Goal: Information Seeking & Learning: Learn about a topic

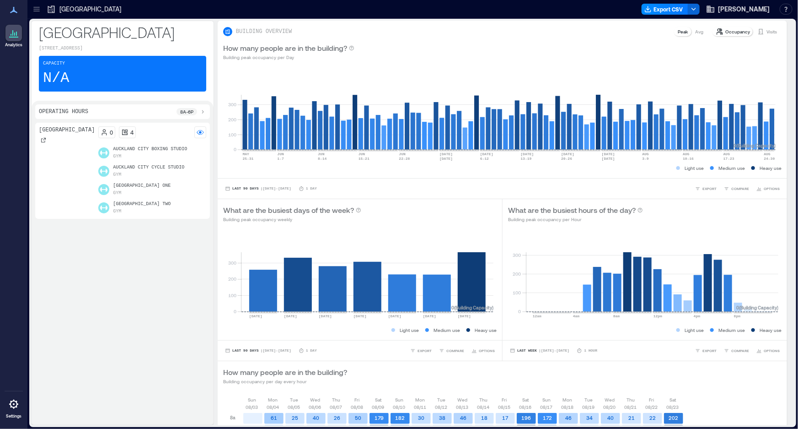
click at [57, 8] on div "[GEOGRAPHIC_DATA]" at bounding box center [84, 9] width 75 height 9
click at [13, 8] on icon at bounding box center [13, 10] width 7 height 6
click at [55, 9] on icon at bounding box center [51, 9] width 9 height 9
click at [27, 11] on div "Analytics Settings" at bounding box center [13, 214] width 27 height 429
click at [40, 7] on icon at bounding box center [36, 9] width 9 height 9
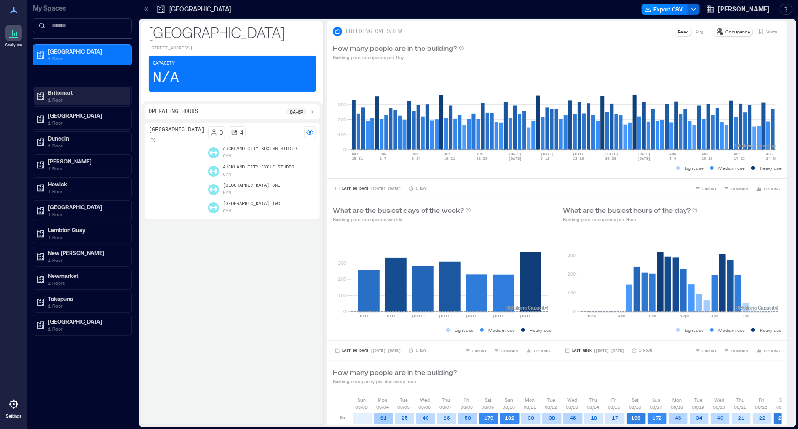
click at [71, 96] on p "1 Floor" at bounding box center [86, 99] width 77 height 7
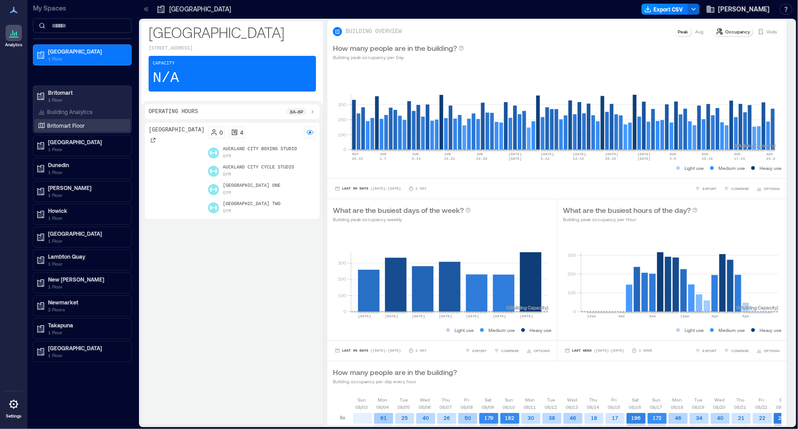
click at [59, 123] on p "Britomart Floor" at bounding box center [66, 125] width 38 height 7
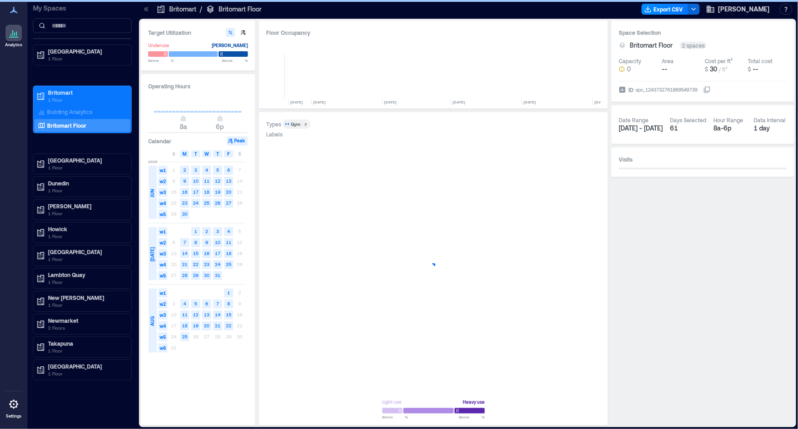
scroll to position [0, 4644]
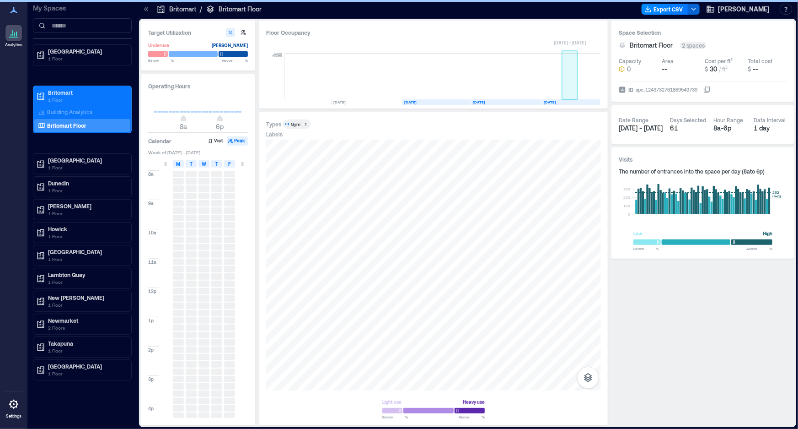
click at [571, 90] on rect at bounding box center [570, 77] width 16 height 46
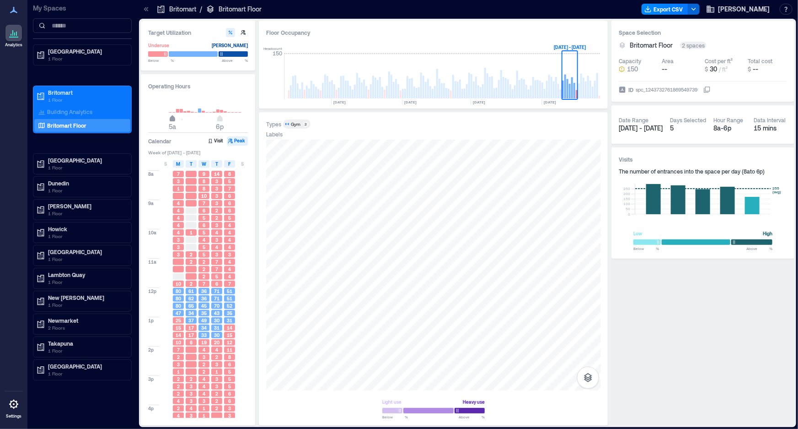
type input "*"
drag, startPoint x: 185, startPoint y: 118, endPoint x: 167, endPoint y: 129, distance: 21.4
click at [167, 121] on span "4a" at bounding box center [168, 120] width 5 height 4
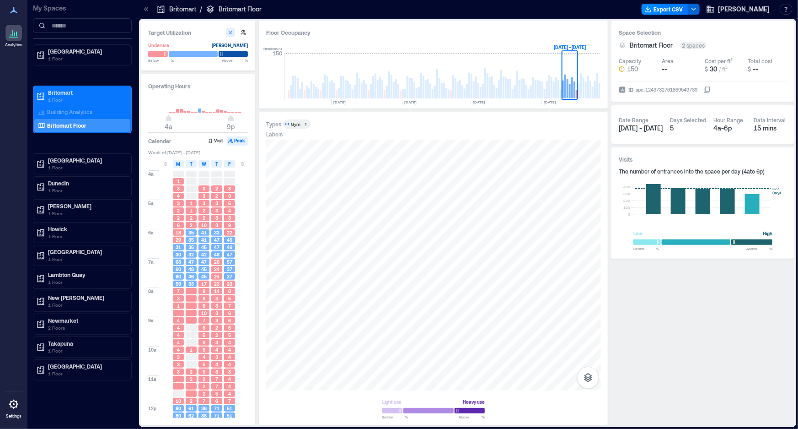
type input "**"
drag, startPoint x: 219, startPoint y: 118, endPoint x: 234, endPoint y: 135, distance: 22.7
click at [234, 135] on div "Operating Hours 4a 10p Calendar Visit Peak Week of [DATE] - [DATE] S M T W T F …" at bounding box center [198, 249] width 114 height 351
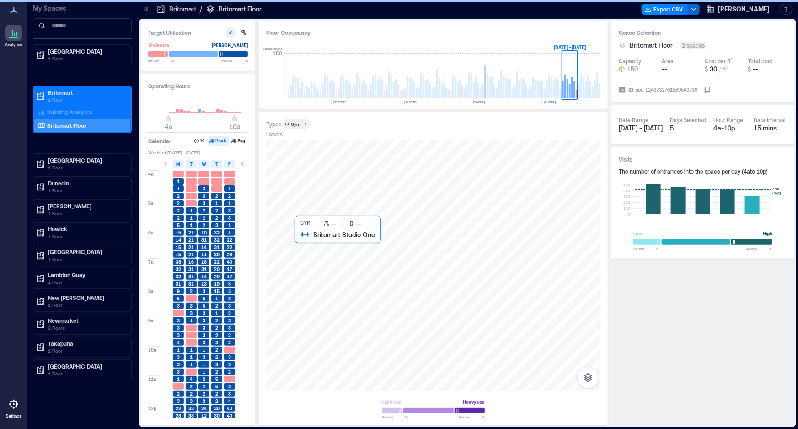
click at [374, 285] on div at bounding box center [433, 265] width 335 height 251
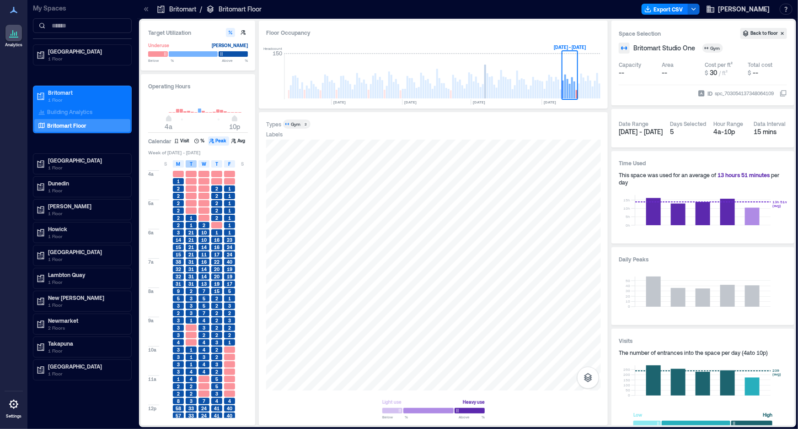
click at [195, 165] on div "T" at bounding box center [191, 163] width 11 height 7
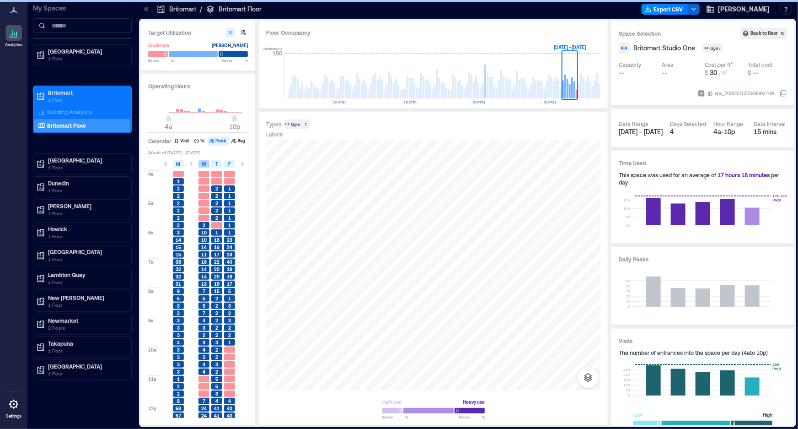
click at [206, 162] on span "W" at bounding box center [204, 163] width 5 height 7
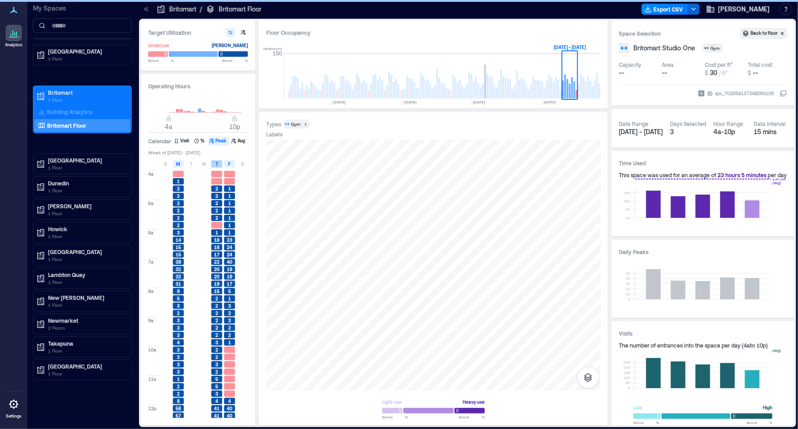
click at [218, 162] on span "T" at bounding box center [216, 163] width 3 height 7
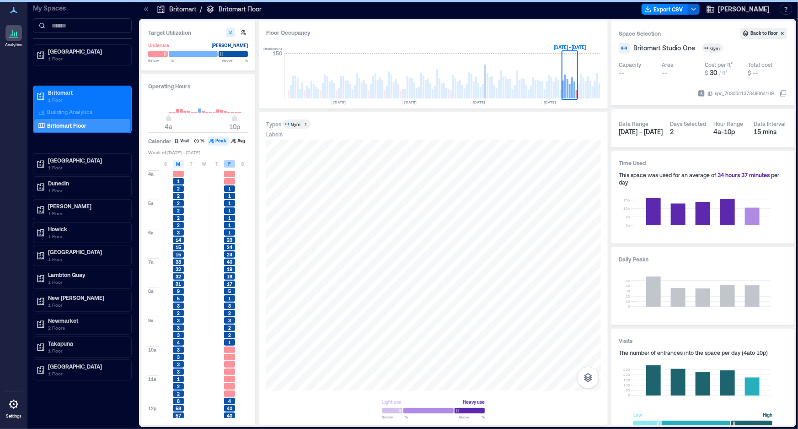
click at [227, 162] on div "F" at bounding box center [229, 163] width 11 height 7
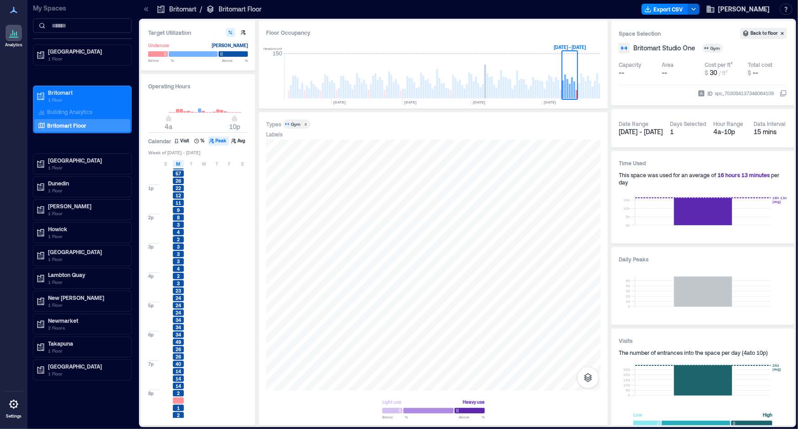
scroll to position [279, 0]
click at [178, 162] on span "M" at bounding box center [179, 163] width 4 height 7
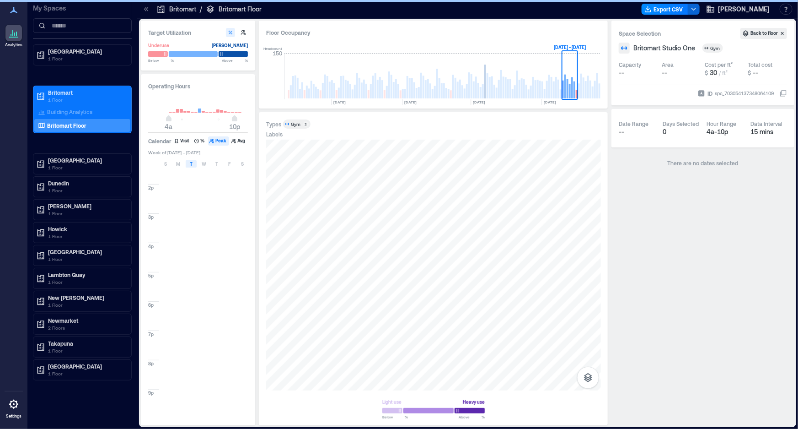
click at [190, 162] on span "T" at bounding box center [191, 163] width 3 height 7
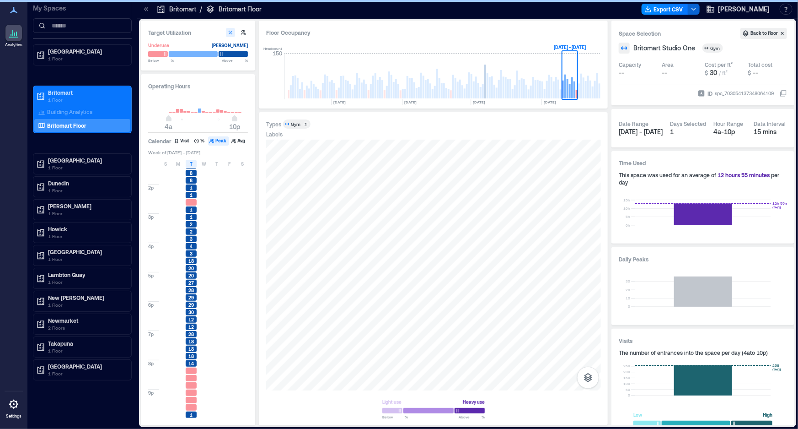
click at [224, 236] on div at bounding box center [229, 238] width 13 height 7
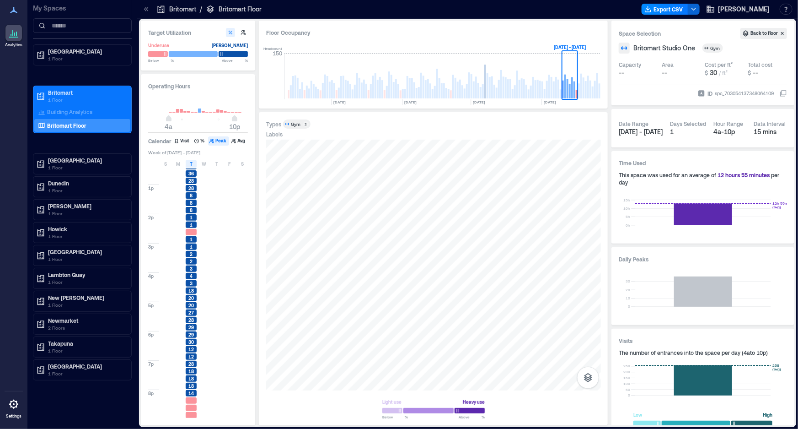
scroll to position [279, 0]
click at [188, 165] on div "T" at bounding box center [191, 163] width 11 height 7
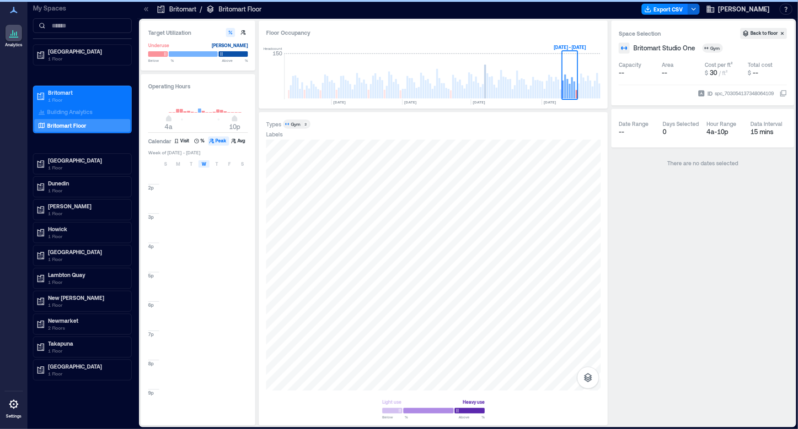
click at [203, 164] on span "W" at bounding box center [204, 163] width 5 height 7
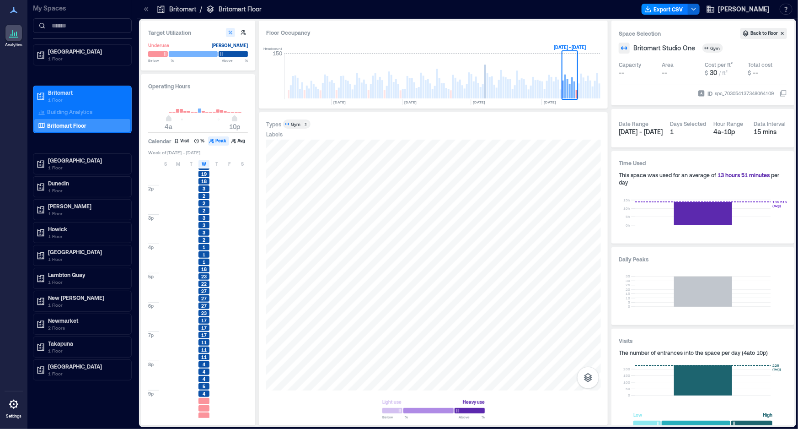
scroll to position [279, 0]
click at [205, 163] on span "W" at bounding box center [204, 163] width 5 height 7
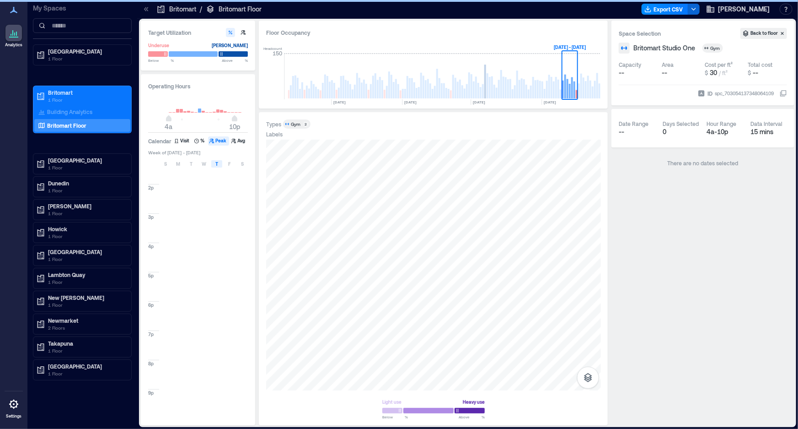
click at [220, 163] on div "T" at bounding box center [216, 163] width 11 height 7
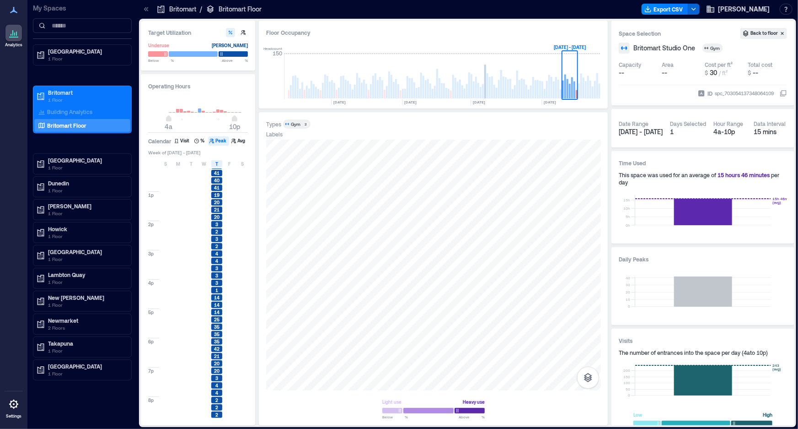
scroll to position [279, 0]
click at [217, 162] on span "T" at bounding box center [216, 163] width 3 height 7
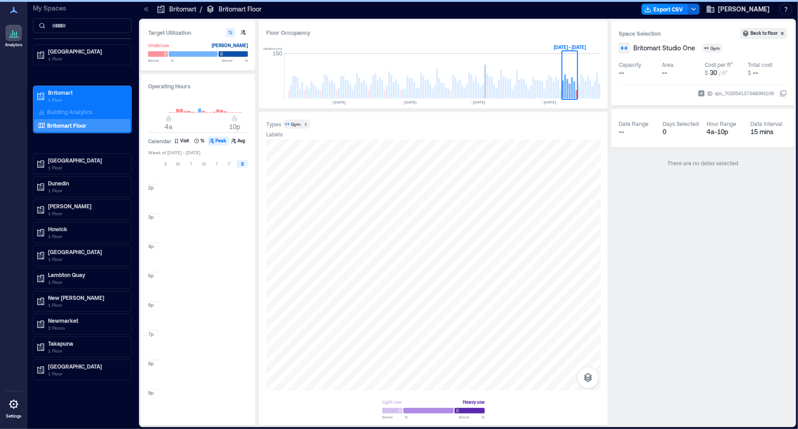
click at [237, 162] on div "S" at bounding box center [242, 163] width 11 height 7
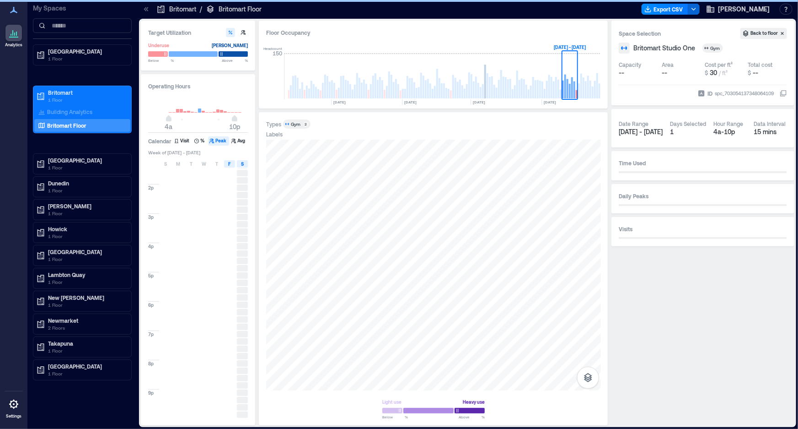
click at [227, 163] on div "F" at bounding box center [229, 163] width 11 height 7
click at [244, 164] on div "S" at bounding box center [242, 163] width 11 height 7
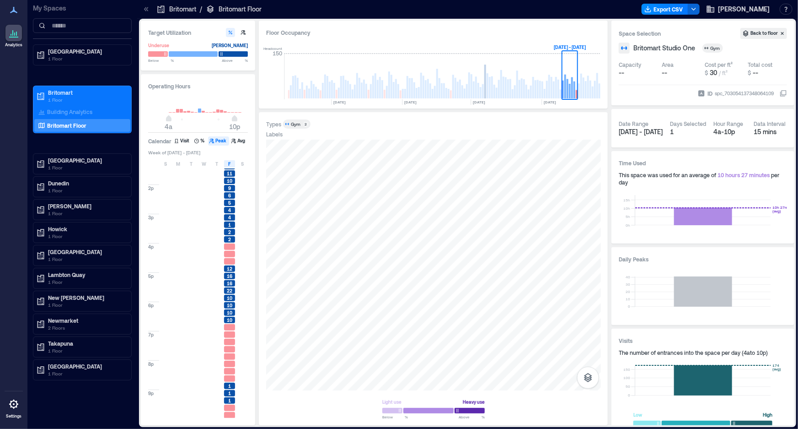
scroll to position [279, 0]
click at [224, 161] on div "F" at bounding box center [229, 163] width 11 height 7
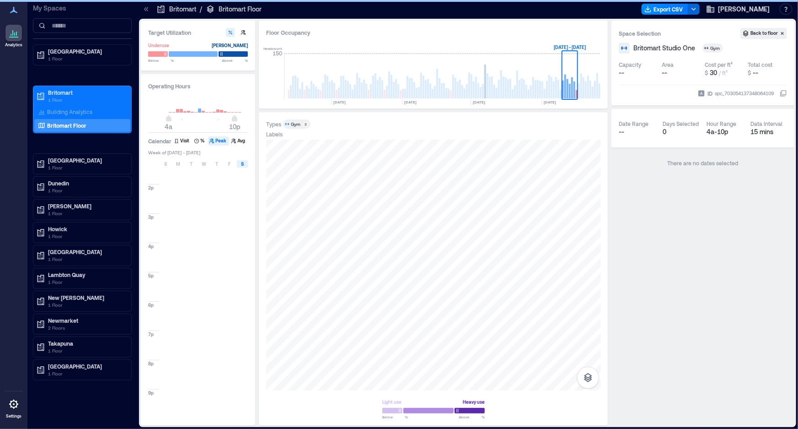
click at [241, 163] on span "S" at bounding box center [242, 163] width 3 height 7
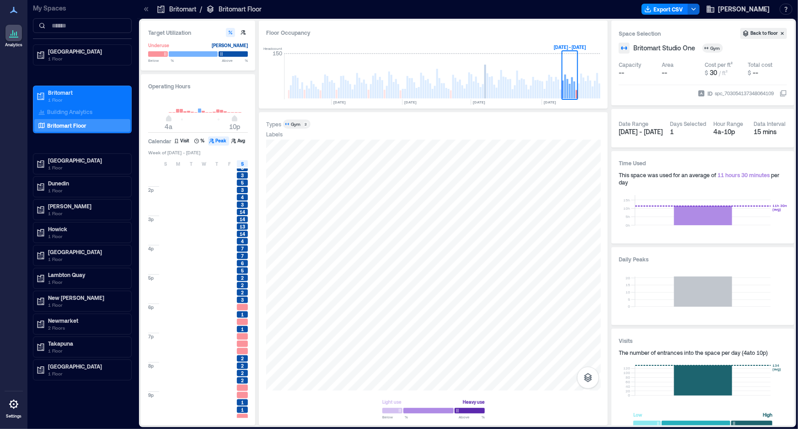
scroll to position [279, 0]
click at [577, 93] on rect at bounding box center [577, 94] width 2 height 8
click at [579, 96] on rect at bounding box center [579, 90] width 2 height 15
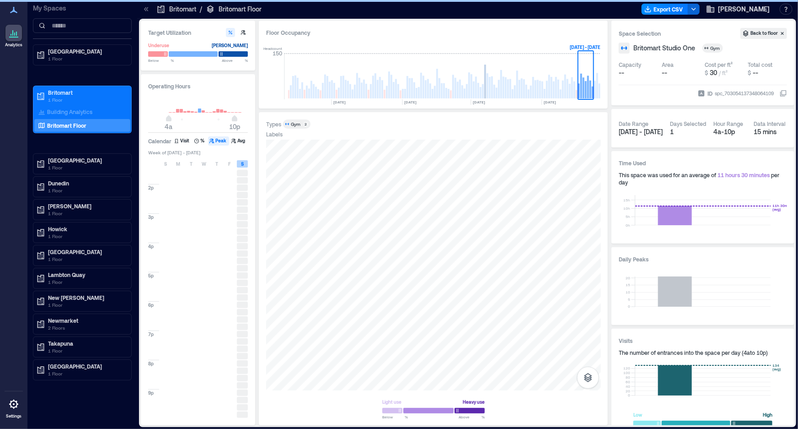
click at [238, 162] on div "S" at bounding box center [242, 163] width 11 height 7
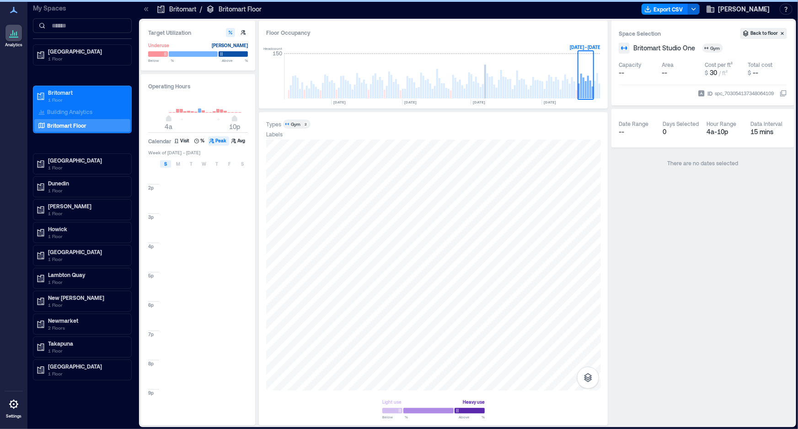
click at [163, 163] on div "S" at bounding box center [165, 163] width 11 height 7
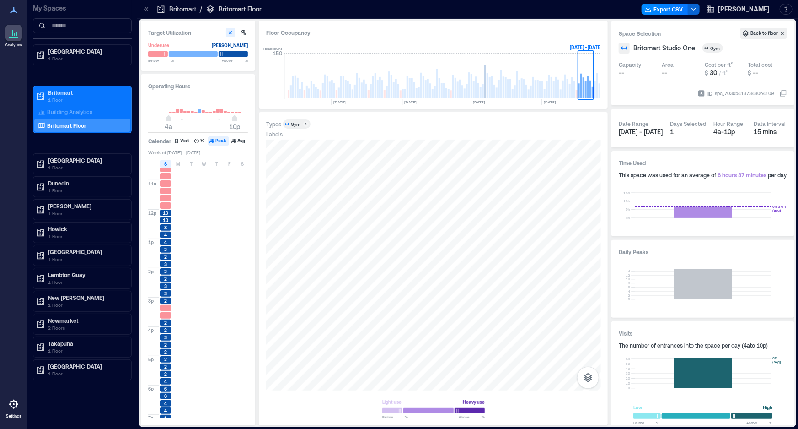
scroll to position [208, 0]
click at [555, 277] on div at bounding box center [433, 265] width 335 height 251
click at [576, 88] on rect at bounding box center [570, 77] width 16 height 46
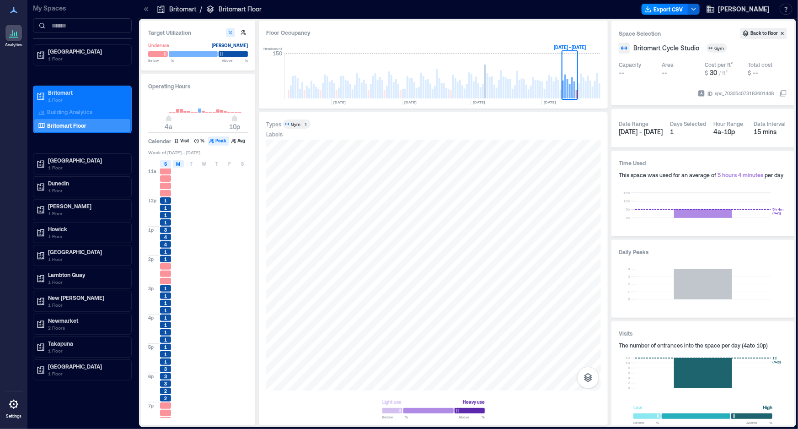
click at [177, 163] on span "M" at bounding box center [179, 163] width 4 height 7
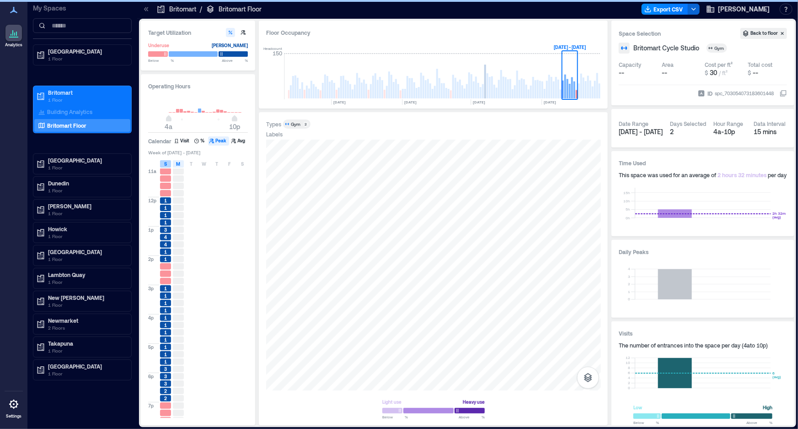
click at [167, 162] on div "S" at bounding box center [165, 163] width 11 height 7
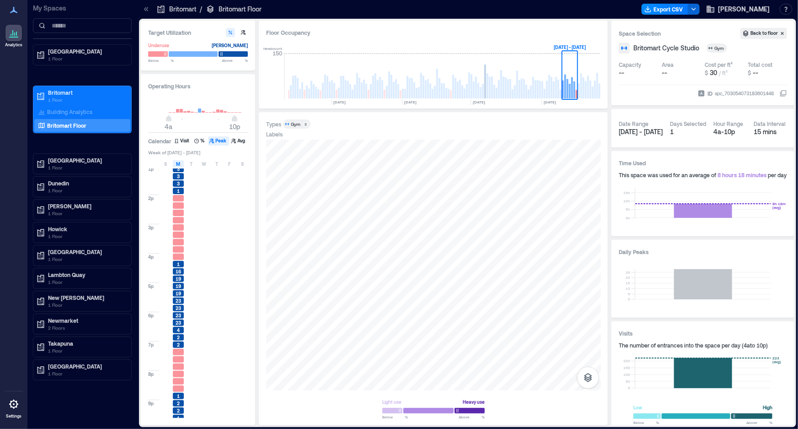
scroll to position [279, 0]
click at [175, 163] on div "M" at bounding box center [178, 163] width 11 height 7
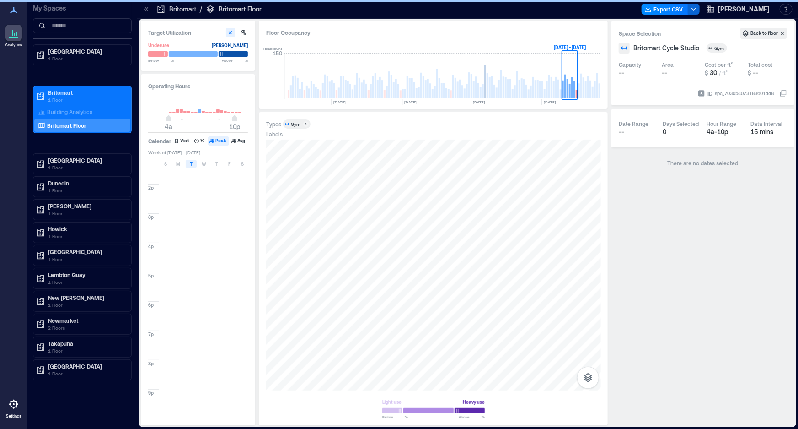
click at [190, 163] on span "T" at bounding box center [191, 163] width 3 height 7
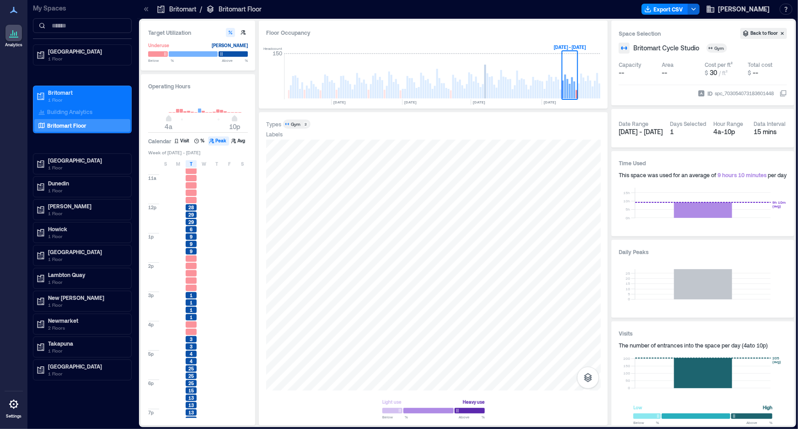
scroll to position [208, 0]
click at [195, 167] on div "T" at bounding box center [191, 163] width 11 height 7
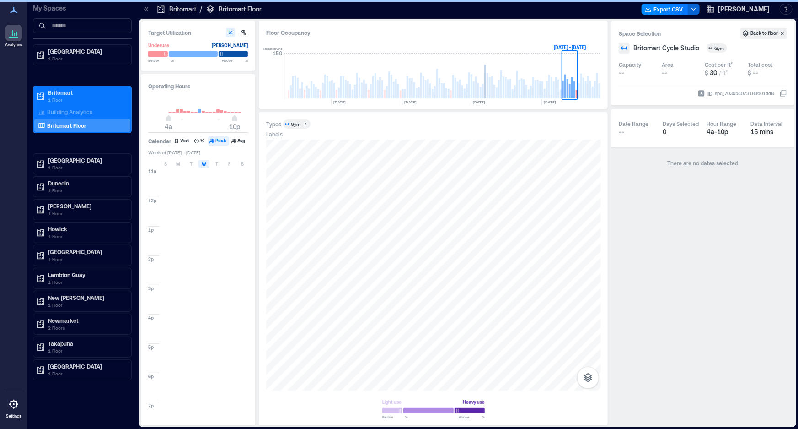
click at [205, 166] on span "W" at bounding box center [204, 163] width 5 height 7
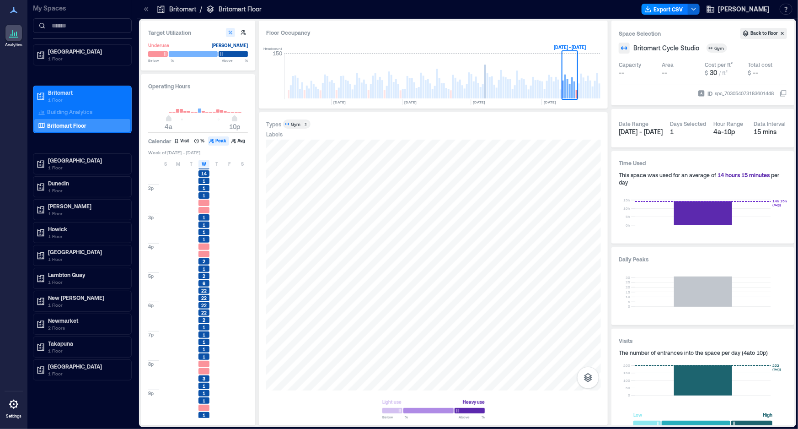
scroll to position [279, 0]
click at [203, 165] on span "W" at bounding box center [204, 163] width 5 height 7
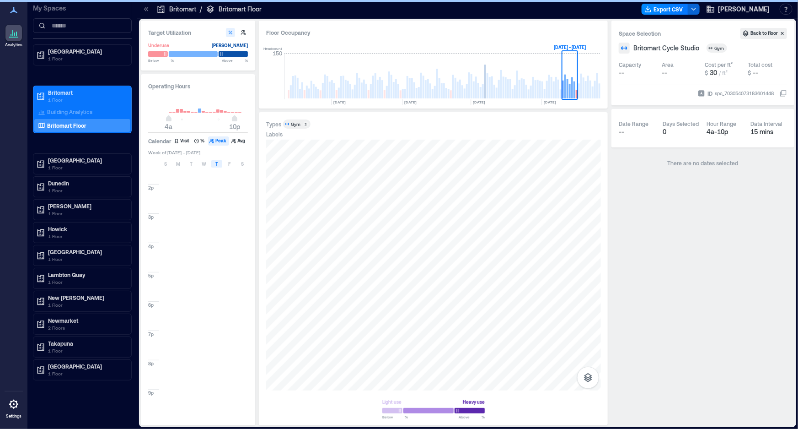
click at [215, 163] on span "T" at bounding box center [216, 163] width 3 height 7
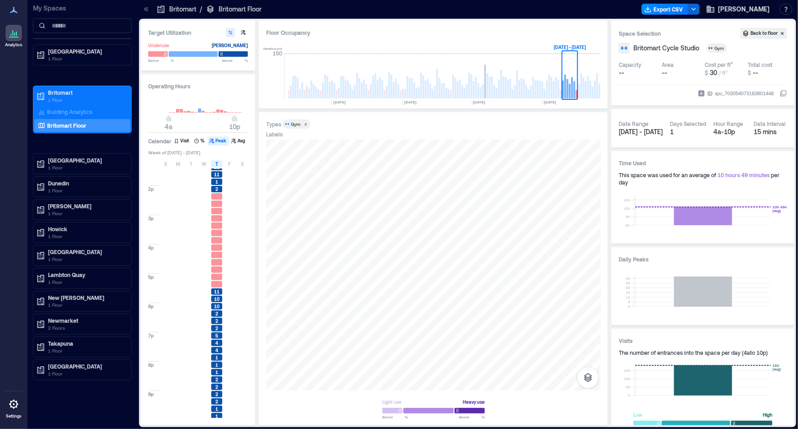
scroll to position [279, 0]
click at [219, 164] on div "T" at bounding box center [216, 163] width 11 height 7
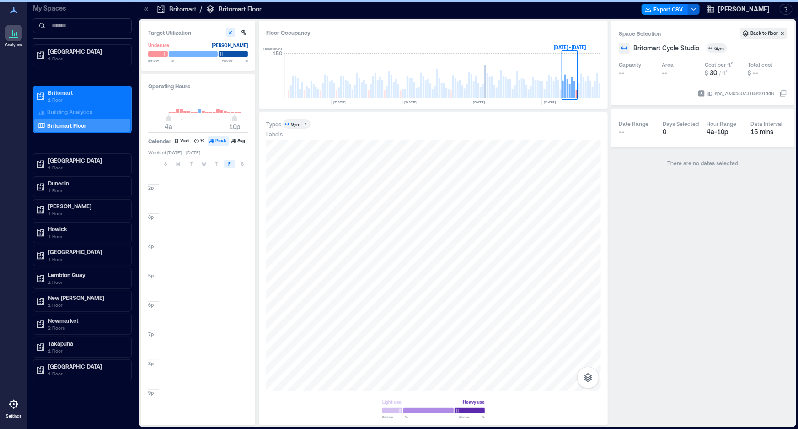
click at [227, 162] on div "F" at bounding box center [229, 163] width 11 height 7
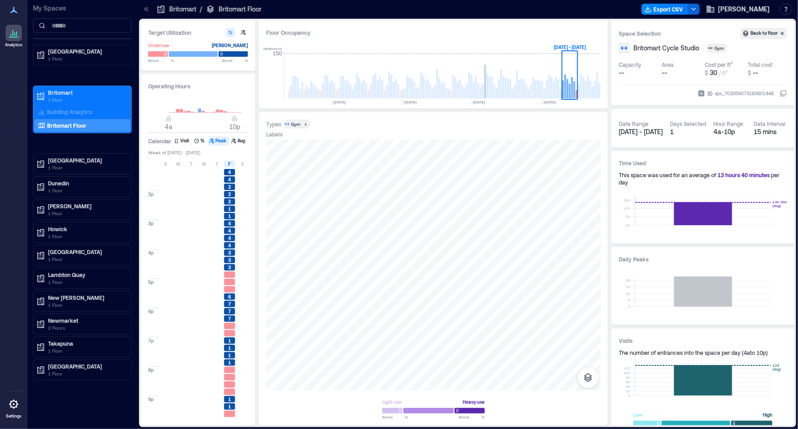
scroll to position [279, 0]
click at [230, 164] on span "F" at bounding box center [230, 163] width 2 height 7
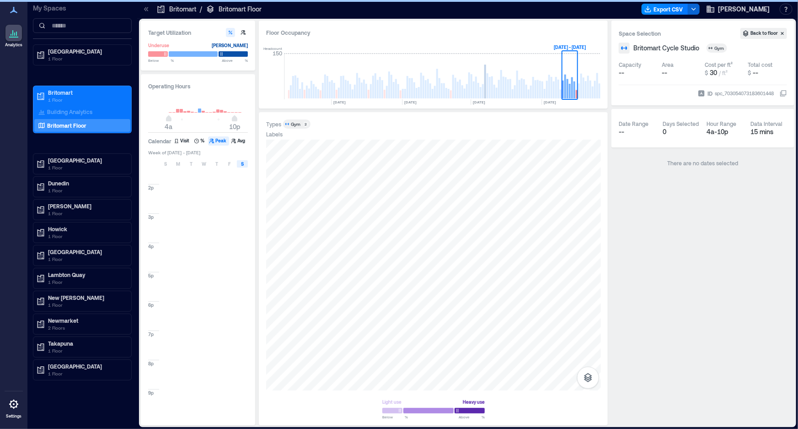
click at [239, 161] on div "S" at bounding box center [242, 163] width 11 height 7
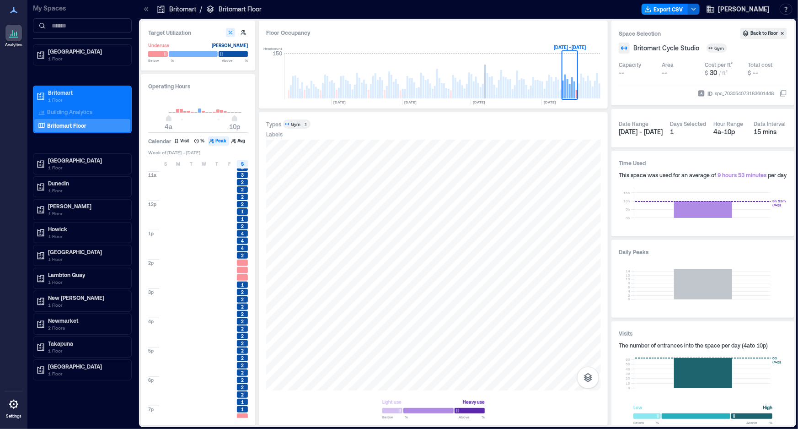
scroll to position [208, 0]
click at [242, 164] on span "S" at bounding box center [242, 163] width 3 height 7
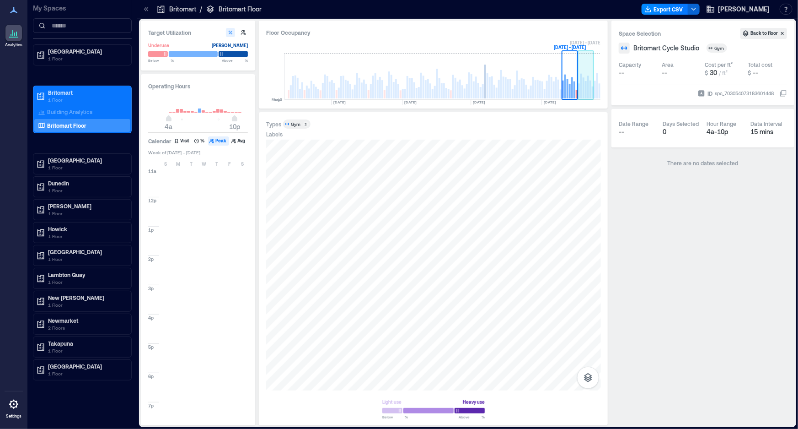
click at [585, 92] on rect at bounding box center [586, 89] width 2 height 17
click at [176, 165] on div "M" at bounding box center [178, 163] width 11 height 7
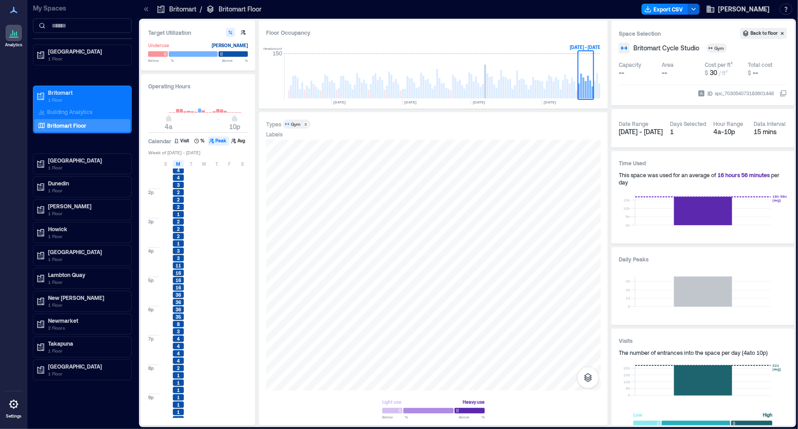
scroll to position [279, 0]
click at [175, 170] on div "4" at bounding box center [178, 173] width 11 height 6
click at [183, 166] on div "S M T W T F S" at bounding box center [198, 163] width 101 height 9
click at [181, 165] on div "M" at bounding box center [178, 163] width 11 height 7
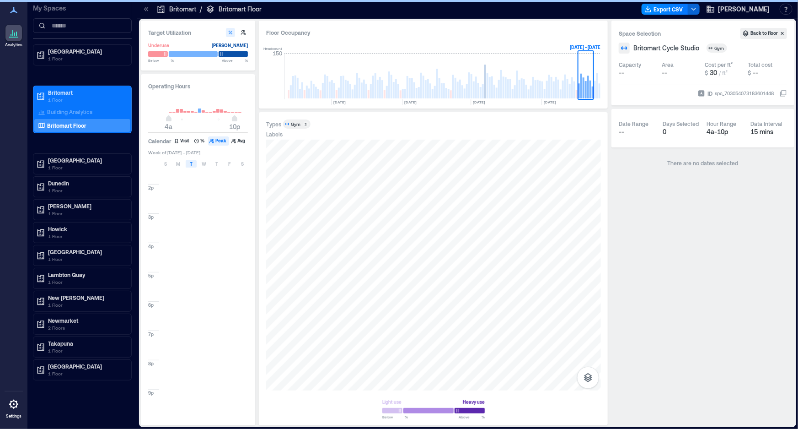
click at [190, 165] on span "T" at bounding box center [191, 163] width 3 height 7
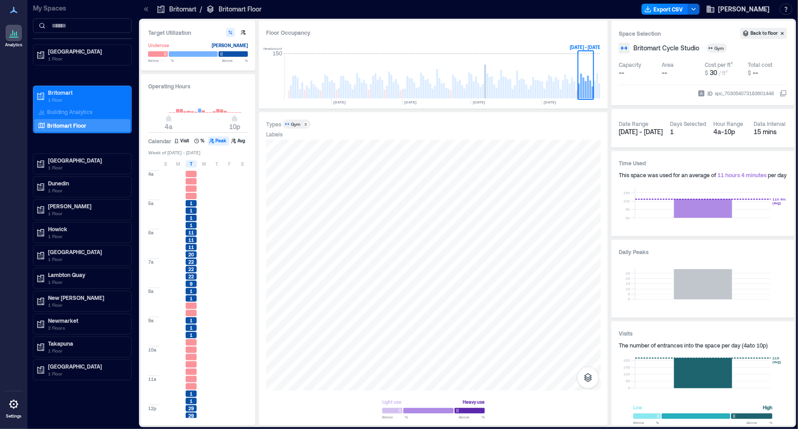
click at [238, 229] on div at bounding box center [242, 232] width 13 height 7
click at [191, 166] on span "T" at bounding box center [191, 163] width 3 height 7
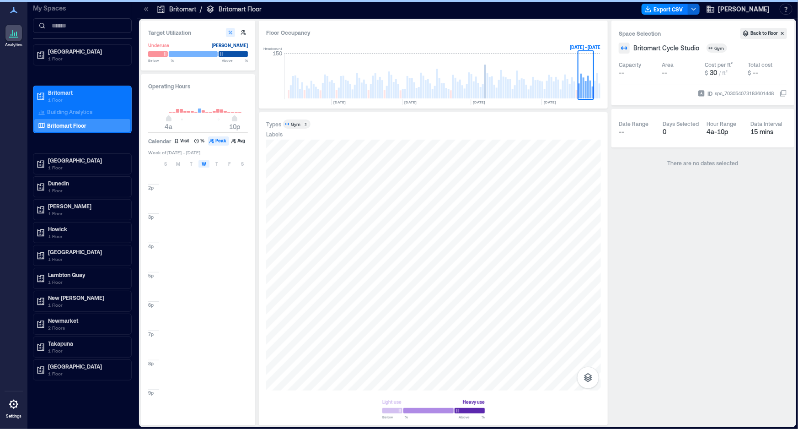
click at [206, 166] on span "W" at bounding box center [204, 163] width 5 height 7
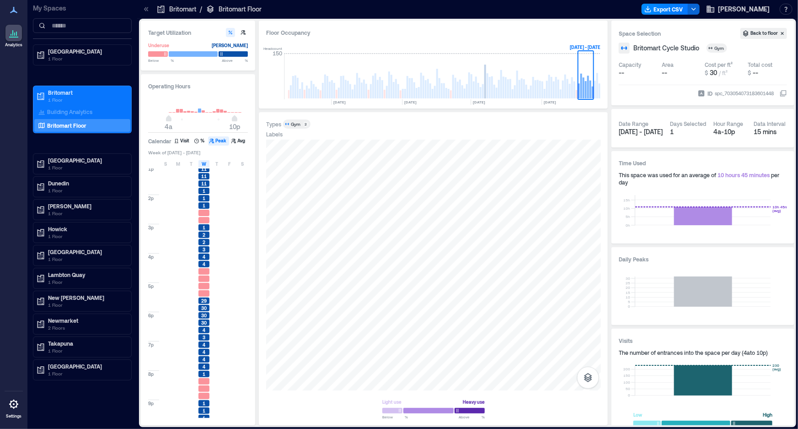
scroll to position [279, 0]
click at [205, 166] on span "W" at bounding box center [204, 163] width 5 height 7
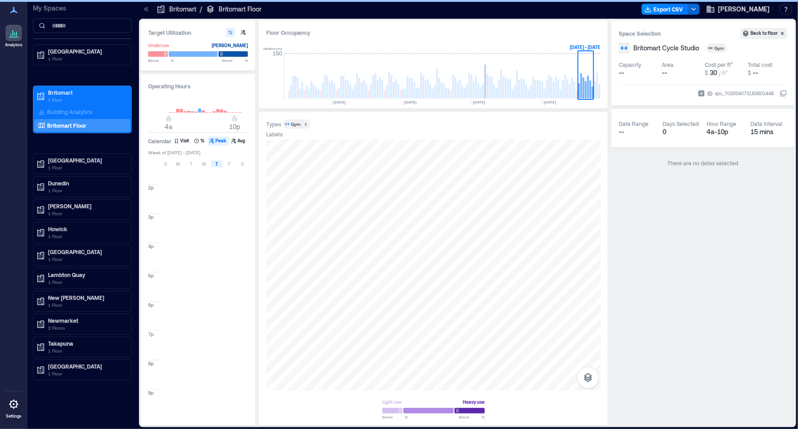
click at [217, 163] on span "T" at bounding box center [216, 163] width 3 height 7
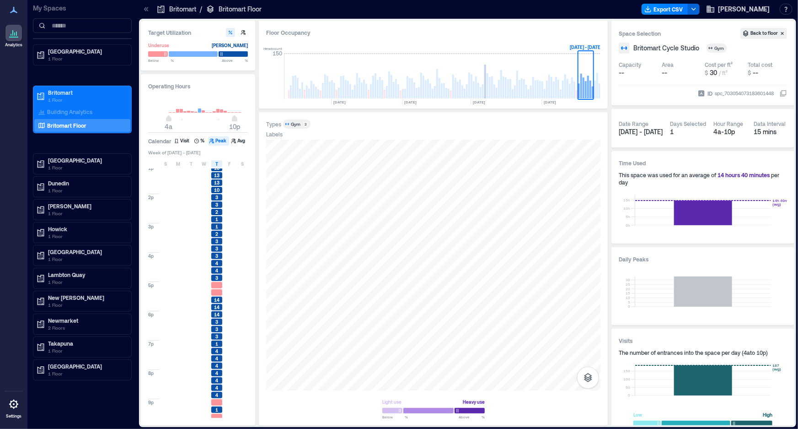
scroll to position [279, 0]
click at [219, 163] on div "T" at bounding box center [216, 163] width 11 height 7
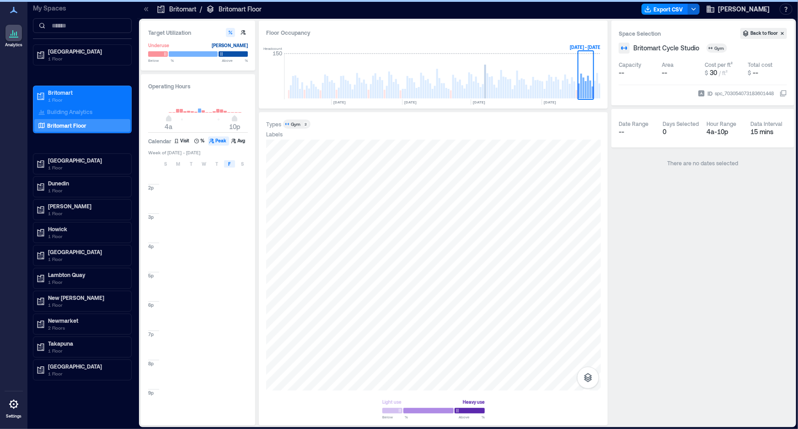
click at [227, 164] on div "F" at bounding box center [229, 163] width 11 height 7
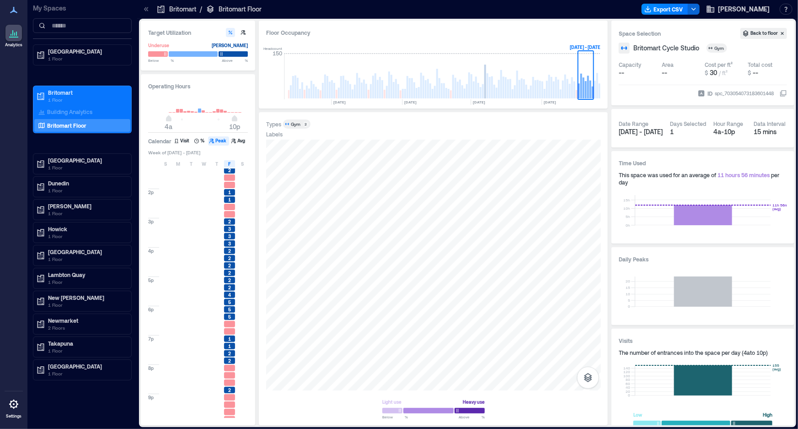
scroll to position [279, 0]
click at [230, 162] on span "F" at bounding box center [230, 163] width 2 height 7
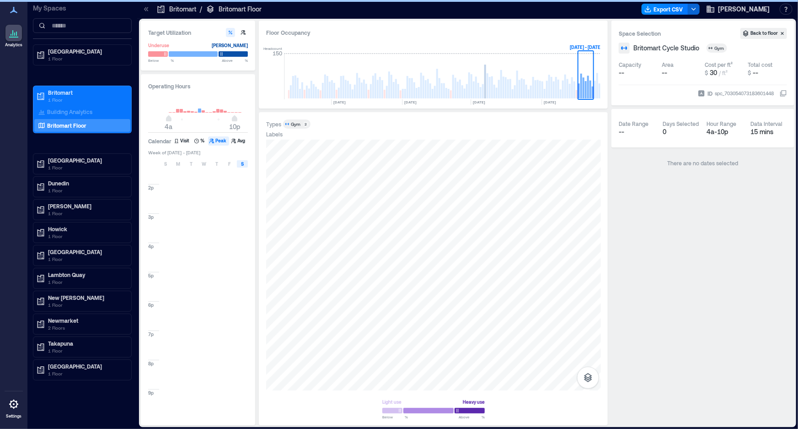
click at [244, 162] on div "S" at bounding box center [242, 163] width 11 height 7
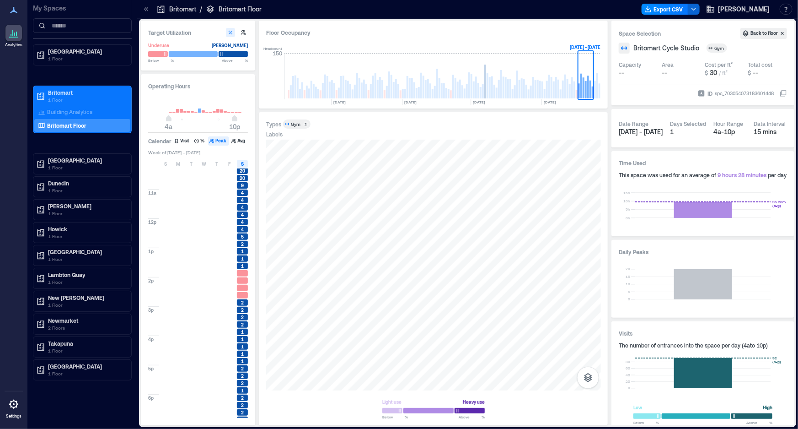
scroll to position [208, 0]
drag, startPoint x: 598, startPoint y: 92, endPoint x: 519, endPoint y: 115, distance: 82.6
click at [598, 92] on rect at bounding box center [597, 77] width 7 height 46
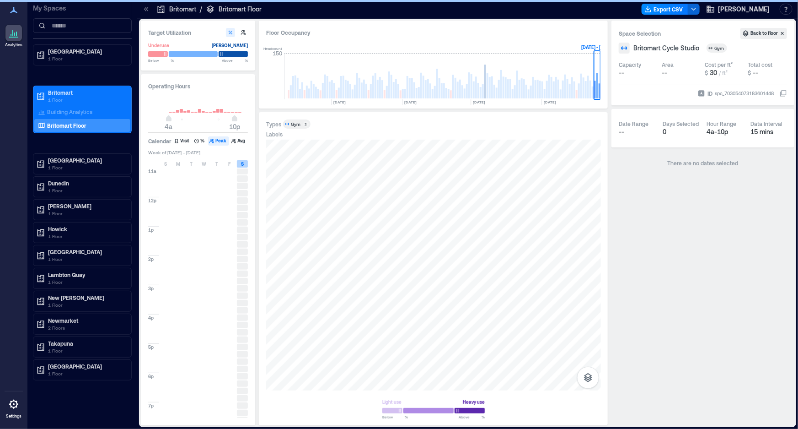
click at [243, 164] on span "S" at bounding box center [242, 163] width 3 height 7
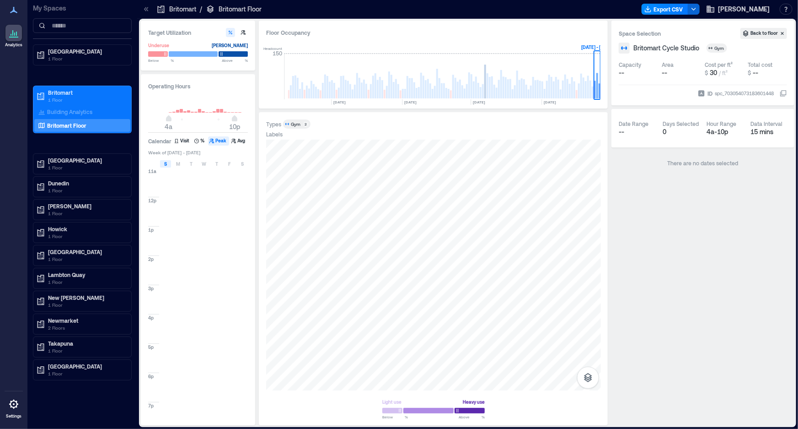
click at [165, 164] on span "S" at bounding box center [165, 163] width 3 height 7
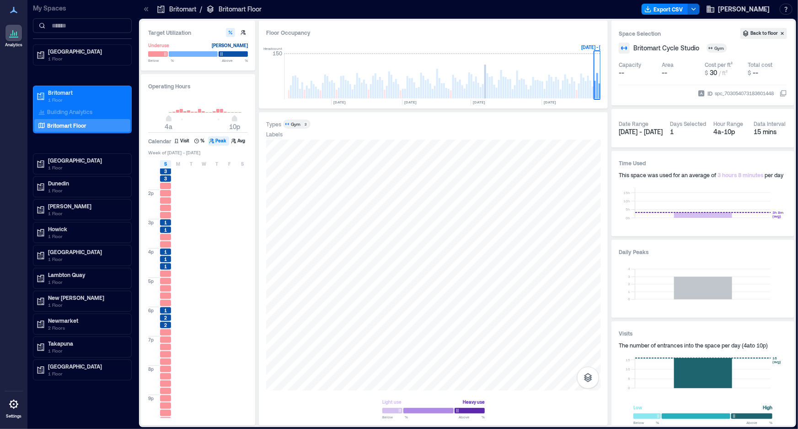
scroll to position [279, 0]
click at [339, 251] on div at bounding box center [433, 265] width 335 height 251
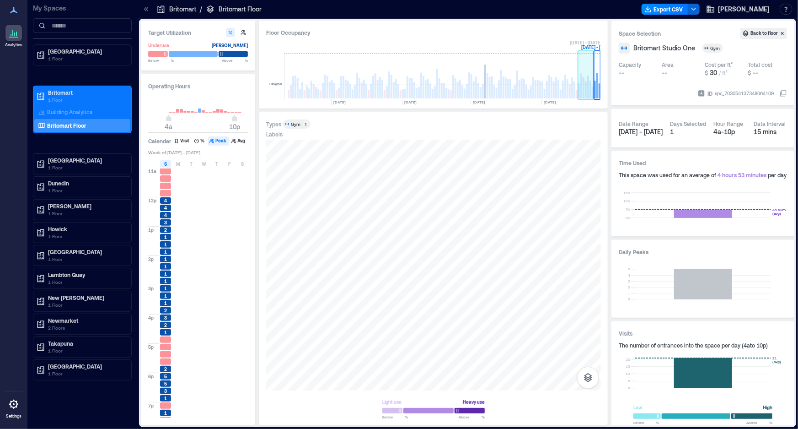
click at [592, 91] on rect at bounding box center [593, 92] width 2 height 12
click at [177, 164] on span "M" at bounding box center [179, 163] width 4 height 7
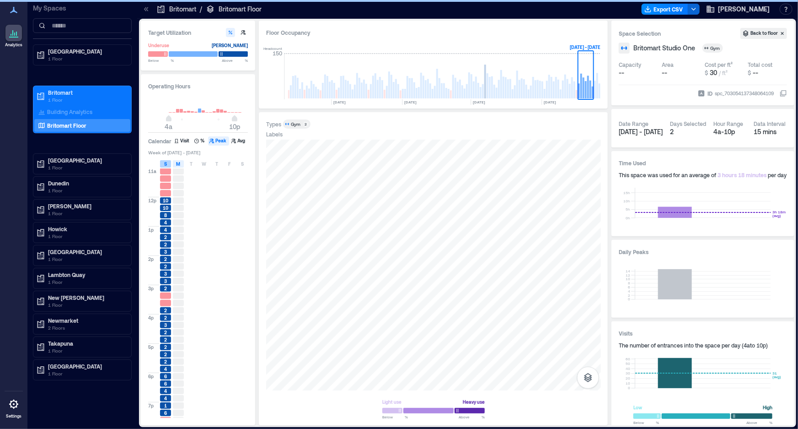
click at [169, 162] on div "S" at bounding box center [165, 163] width 11 height 7
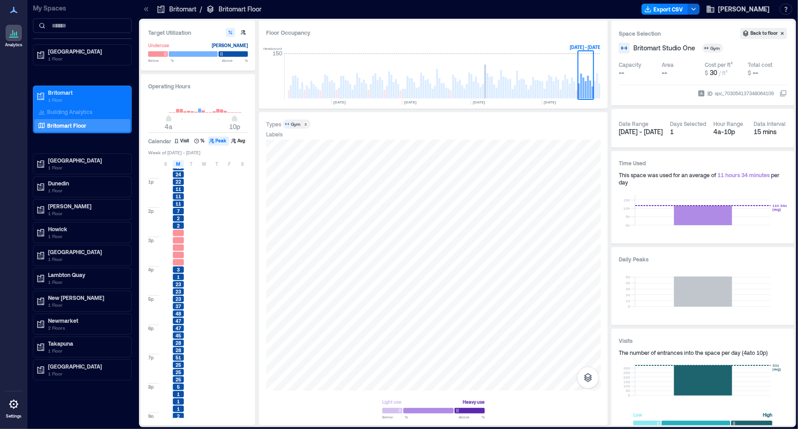
scroll to position [279, 0]
click at [180, 165] on span "M" at bounding box center [179, 163] width 4 height 7
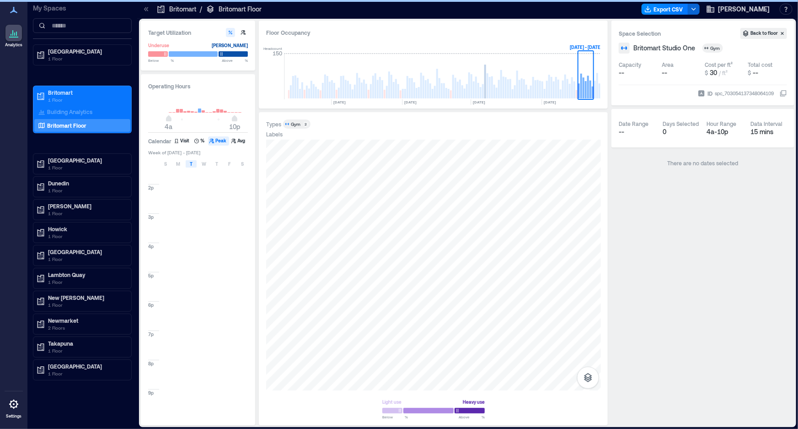
click at [191, 162] on span "T" at bounding box center [191, 163] width 3 height 7
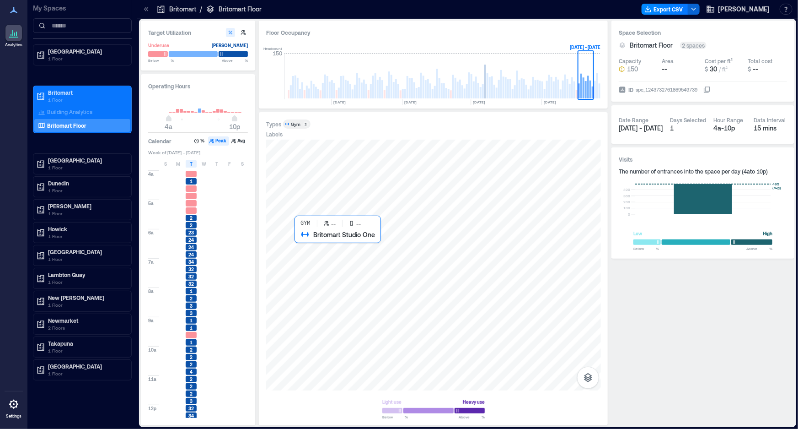
click at [366, 280] on div at bounding box center [433, 265] width 335 height 251
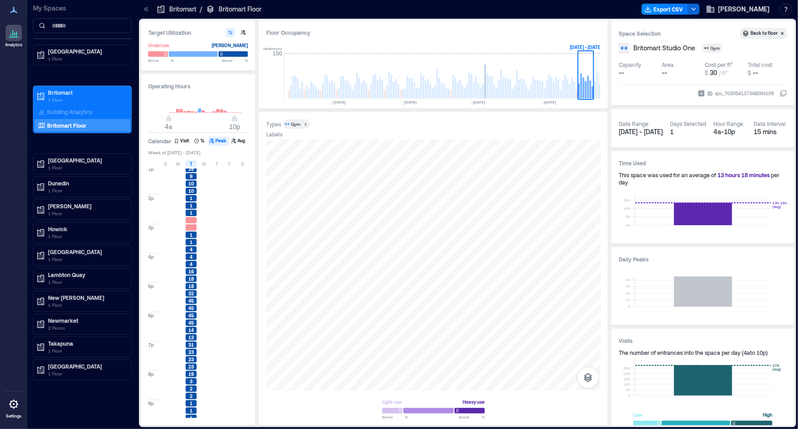
scroll to position [279, 0]
click at [190, 159] on div "S M T W T F S" at bounding box center [198, 163] width 101 height 9
click at [194, 163] on div "T" at bounding box center [191, 163] width 11 height 7
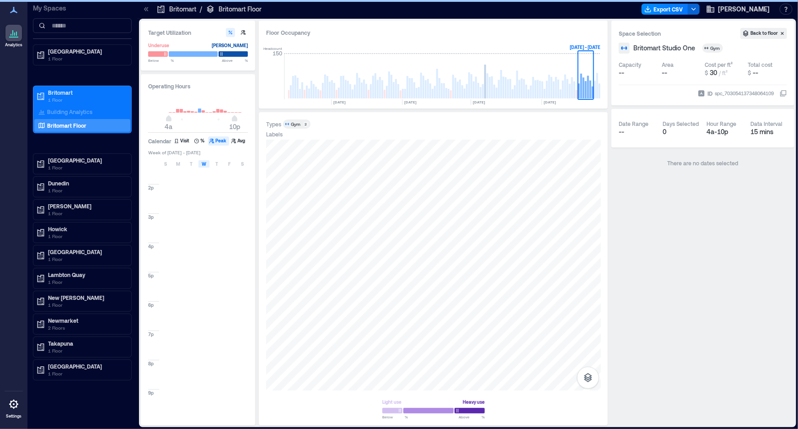
click at [205, 163] on span "W" at bounding box center [204, 163] width 5 height 7
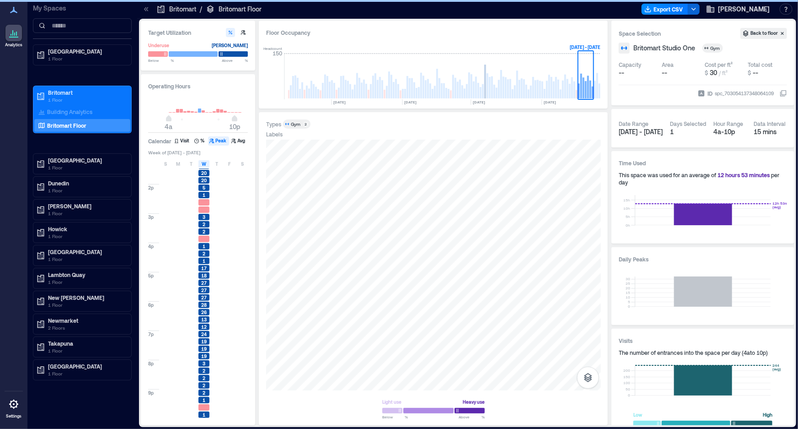
click at [254, 312] on div "Operating Hours 4a 10p Calendar Visit % Peak Avg Week of [DATE] - [DATE] S M T …" at bounding box center [198, 249] width 114 height 351
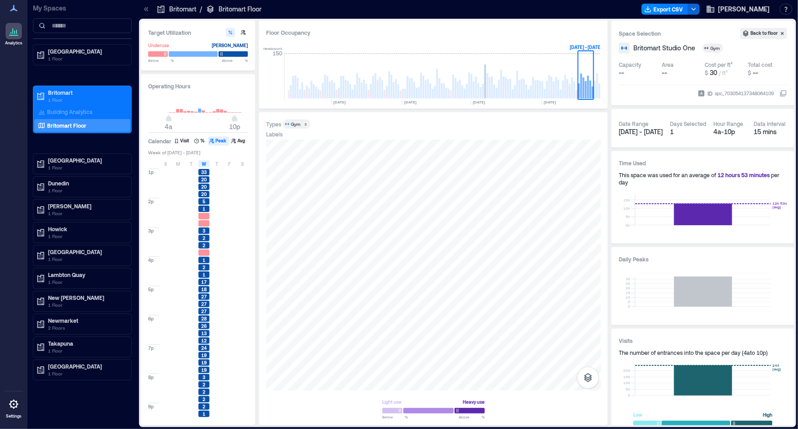
scroll to position [279, 0]
click at [204, 169] on div "20" at bounding box center [204, 172] width 13 height 7
click at [200, 166] on div "W" at bounding box center [204, 163] width 11 height 7
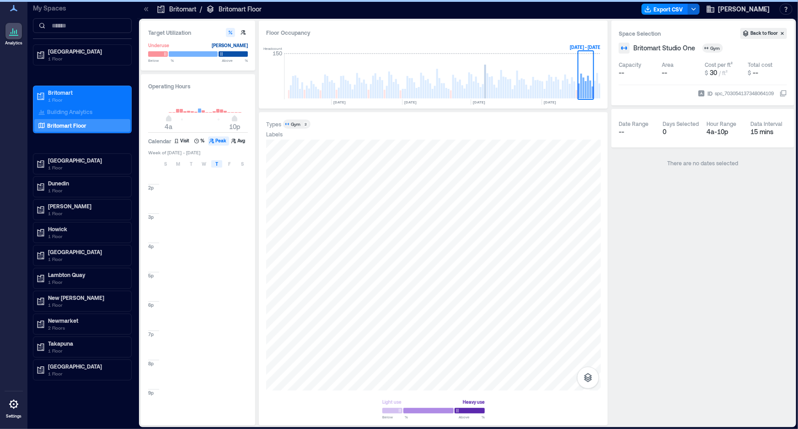
click at [221, 166] on div "T" at bounding box center [216, 163] width 11 height 7
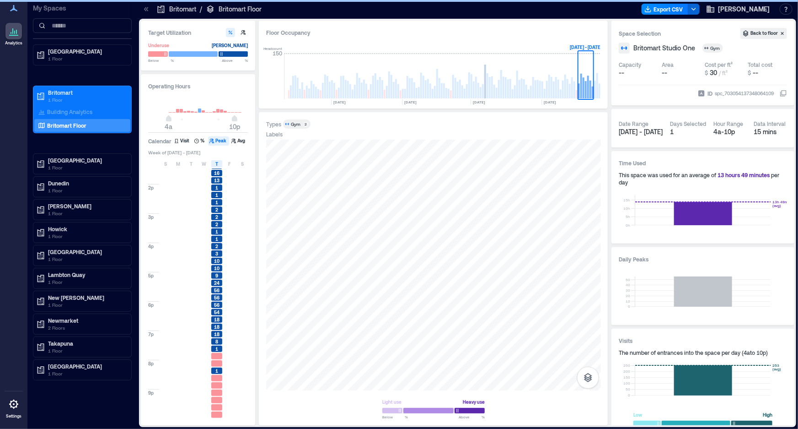
click at [239, 261] on div at bounding box center [242, 261] width 11 height 6
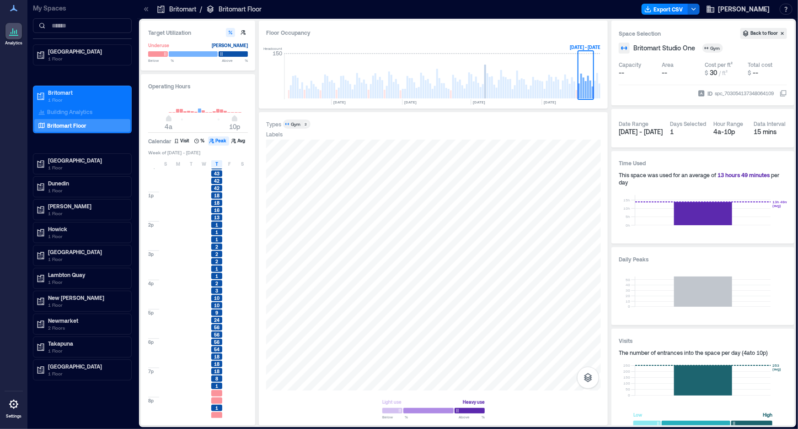
scroll to position [279, 0]
click at [220, 164] on div "T" at bounding box center [216, 163] width 11 height 7
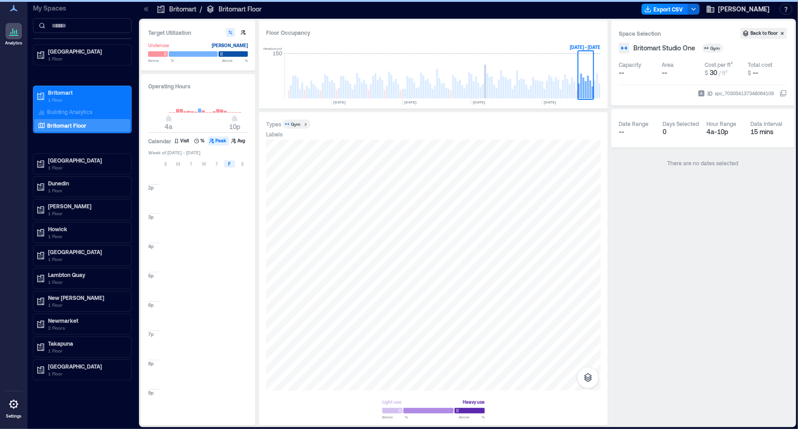
click at [227, 163] on div "F" at bounding box center [229, 163] width 11 height 7
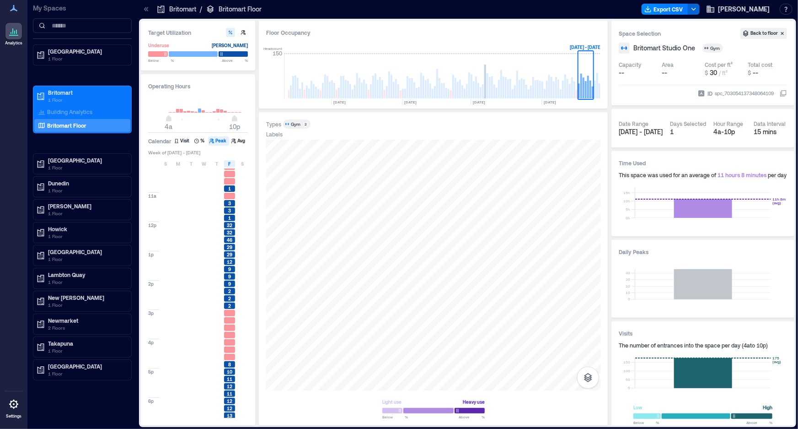
scroll to position [279, 0]
click at [229, 165] on span "F" at bounding box center [230, 163] width 2 height 7
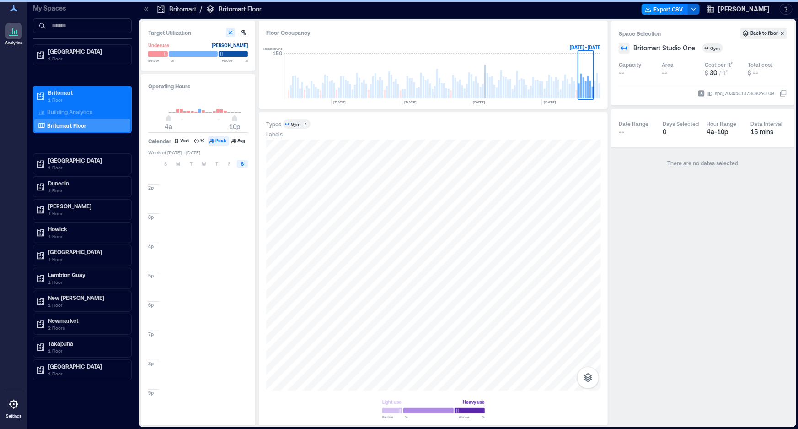
click at [242, 164] on span "S" at bounding box center [242, 163] width 3 height 7
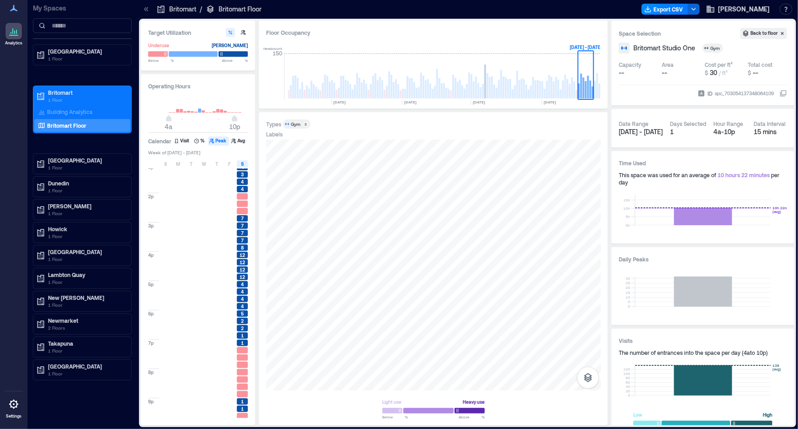
scroll to position [279, 0]
